Goal: Check status: Check status

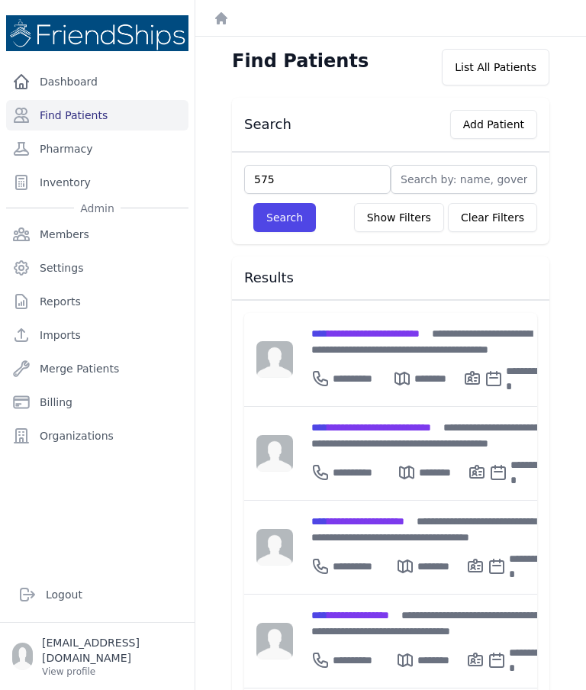
type input "575"
click at [282, 228] on button "Search" at bounding box center [284, 217] width 63 height 29
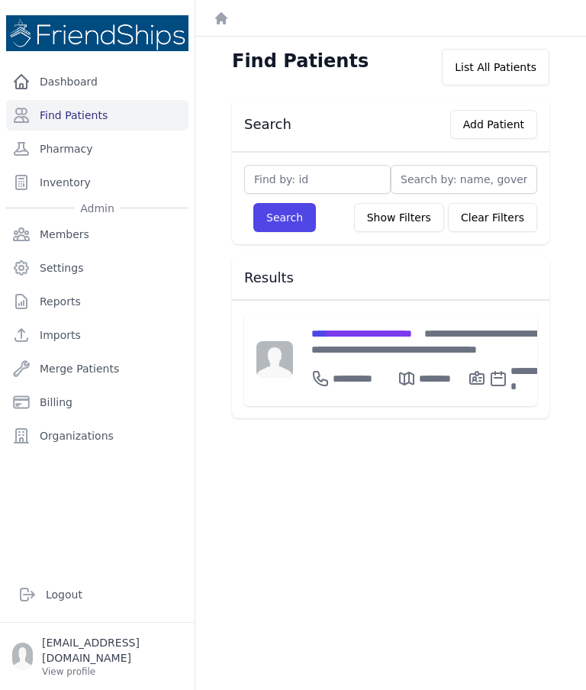
click at [390, 333] on span "**********" at bounding box center [361, 333] width 101 height 11
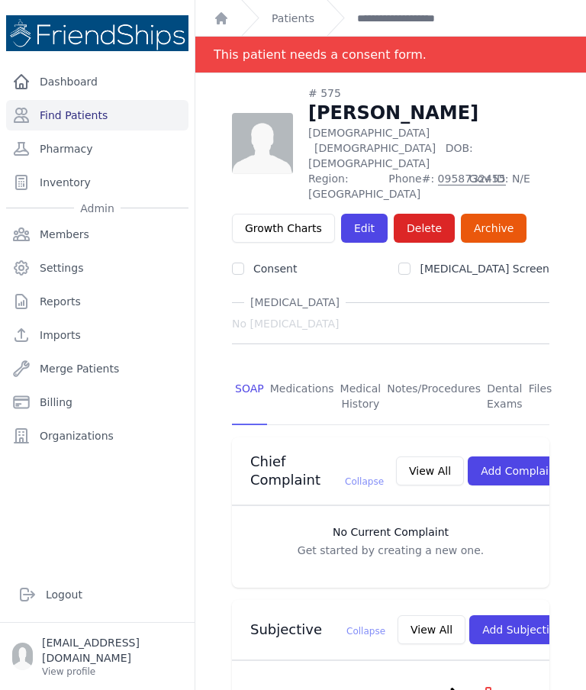
click at [291, 22] on link "Patients" at bounding box center [293, 18] width 43 height 15
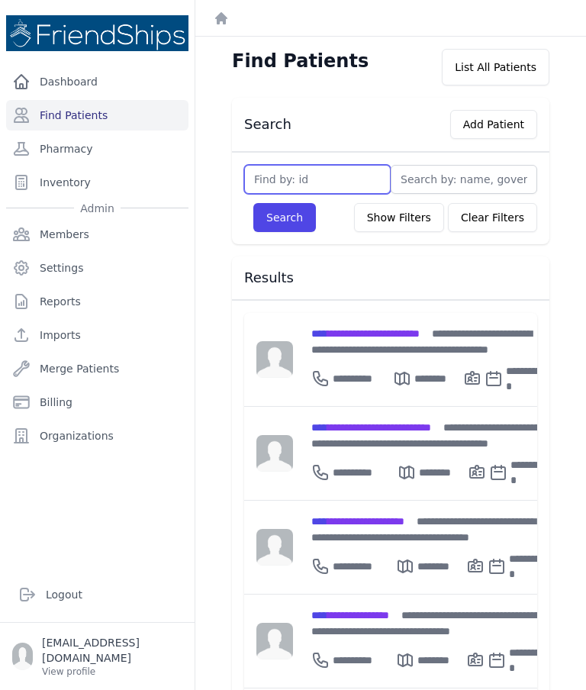
click at [323, 182] on input "text" at bounding box center [317, 179] width 146 height 29
type input "574"
click at [307, 204] on button "Search" at bounding box center [284, 217] width 63 height 29
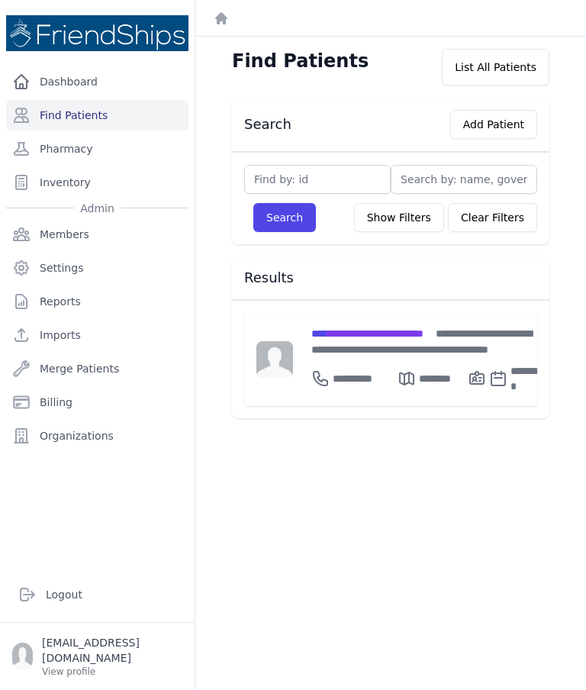
click at [396, 341] on div "**********" at bounding box center [429, 341] width 237 height 32
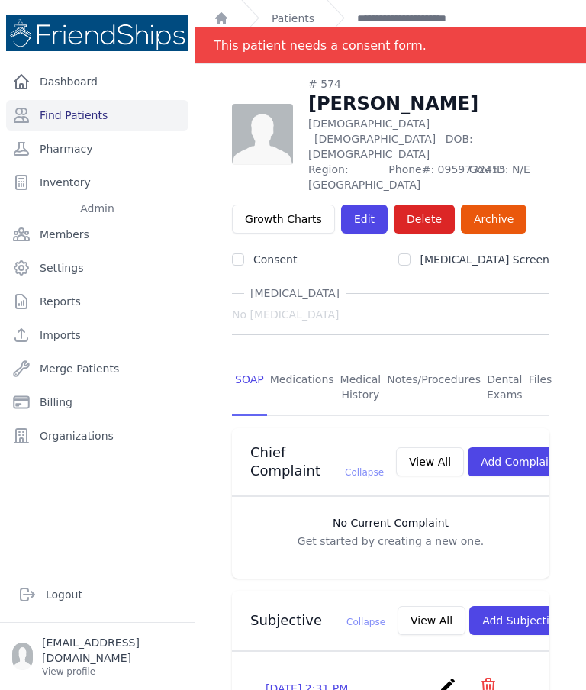
scroll to position [8, 0]
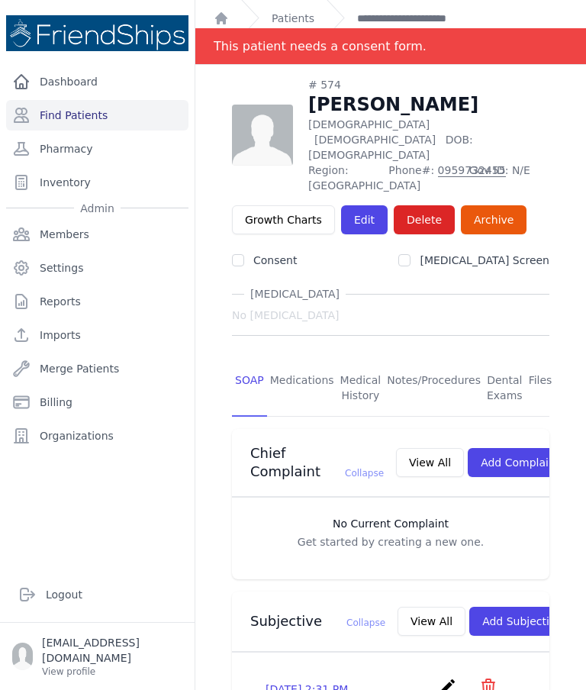
click at [310, 360] on link "Medications" at bounding box center [302, 388] width 70 height 56
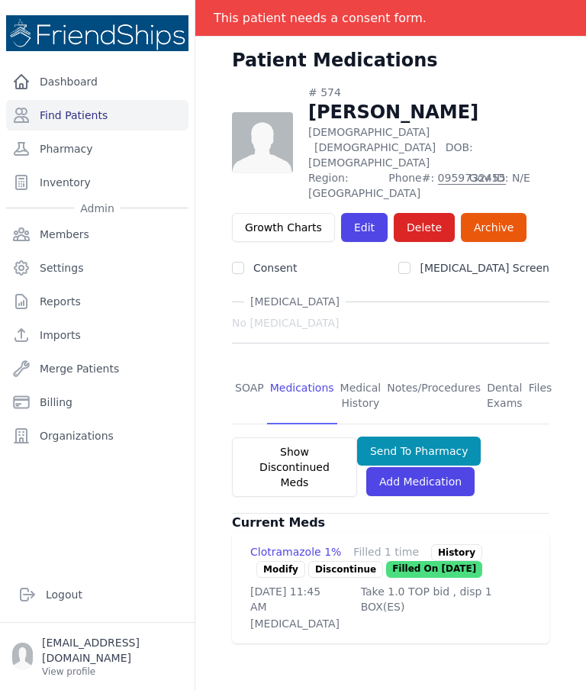
scroll to position [40, 0]
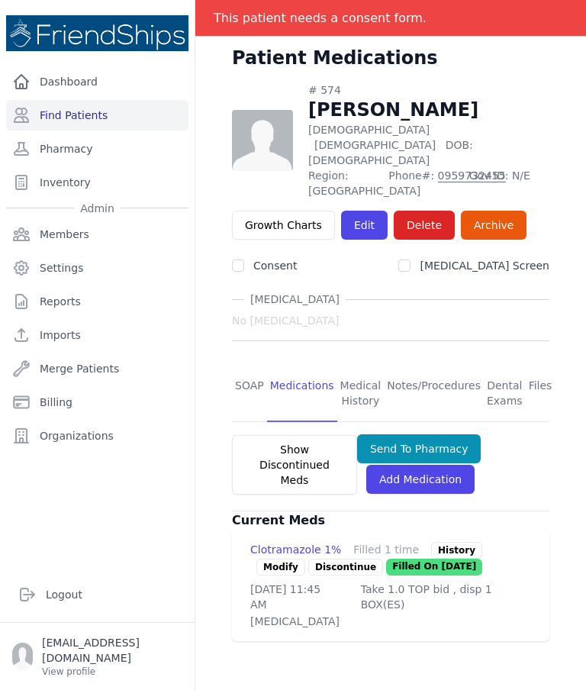
click at [255, 365] on link "SOAP" at bounding box center [249, 393] width 35 height 56
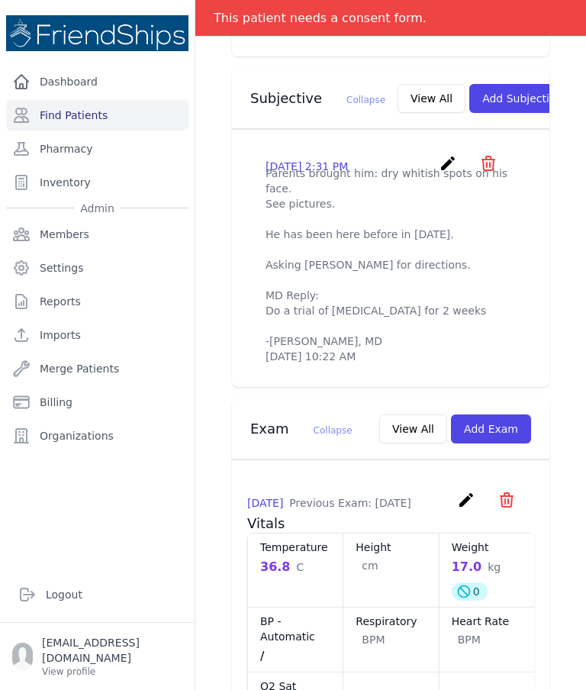
scroll to position [577, 0]
